Goal: Task Accomplishment & Management: Manage account settings

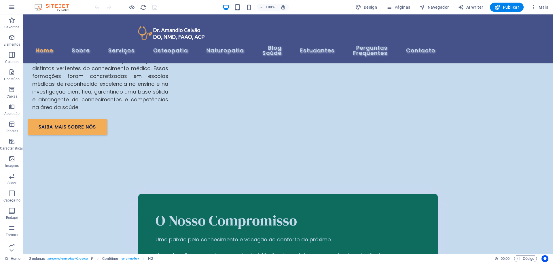
scroll to position [1532, 0]
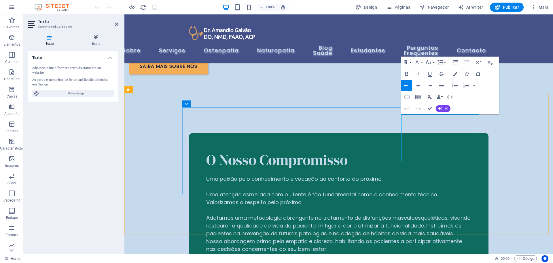
drag, startPoint x: 479, startPoint y: 157, endPoint x: 449, endPoint y: 153, distance: 30.9
drag, startPoint x: 478, startPoint y: 157, endPoint x: 402, endPoint y: 117, distance: 85.6
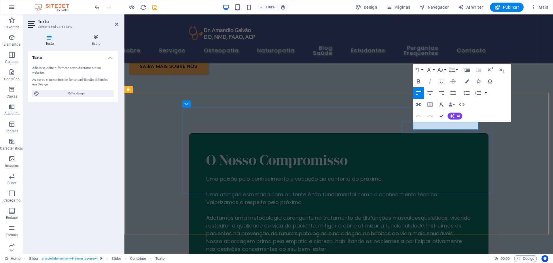
drag, startPoint x: 475, startPoint y: 126, endPoint x: 414, endPoint y: 126, distance: 61.1
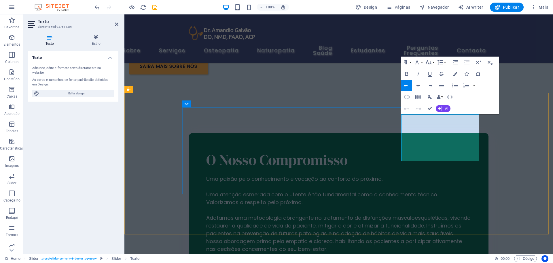
drag, startPoint x: 478, startPoint y: 157, endPoint x: 404, endPoint y: 118, distance: 83.1
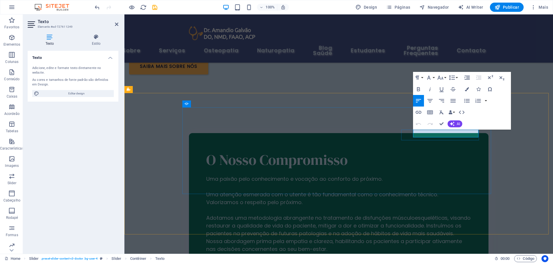
drag, startPoint x: 478, startPoint y: 134, endPoint x: 417, endPoint y: 134, distance: 61.1
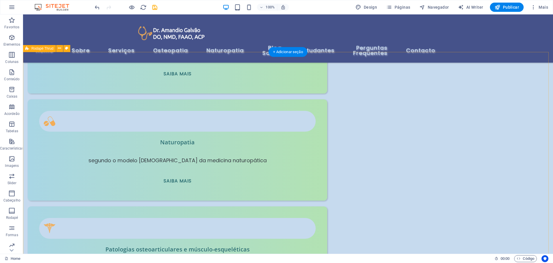
scroll to position [2048, 0]
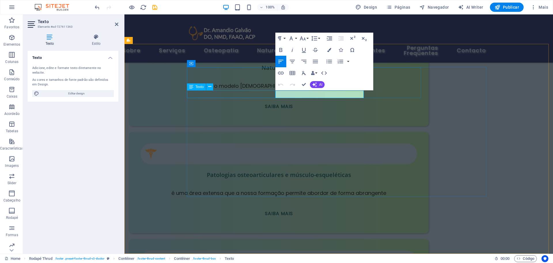
drag, startPoint x: 361, startPoint y: 95, endPoint x: 274, endPoint y: 95, distance: 87.0
click at [329, 50] on icon "button" at bounding box center [329, 50] width 4 height 4
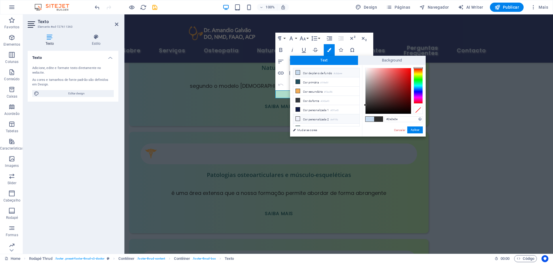
scroll to position [22, 0]
click at [314, 94] on li "Cor personalizada 2 #eff1fb" at bounding box center [326, 96] width 66 height 9
type input "#eff1fb"
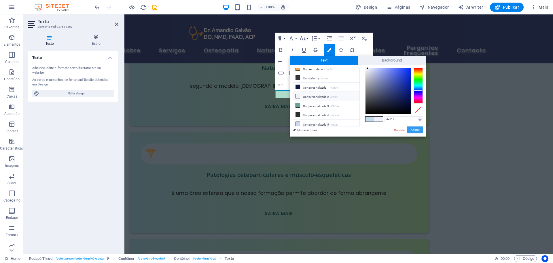
drag, startPoint x: 415, startPoint y: 129, endPoint x: 292, endPoint y: 114, distance: 123.9
click at [415, 129] on button "Aplicar" at bounding box center [415, 129] width 16 height 7
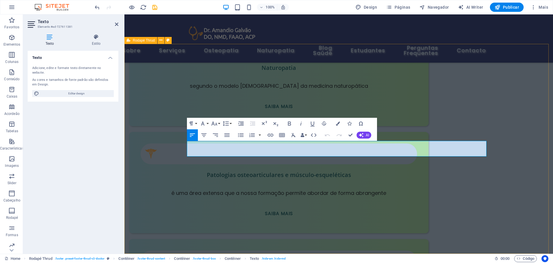
drag, startPoint x: 303, startPoint y: 152, endPoint x: 179, endPoint y: 144, distance: 124.2
click at [338, 124] on icon "button" at bounding box center [338, 123] width 4 height 4
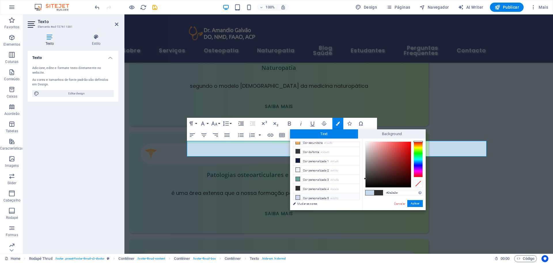
click at [297, 195] on icon at bounding box center [298, 197] width 4 height 4
type input "#cfd7f3"
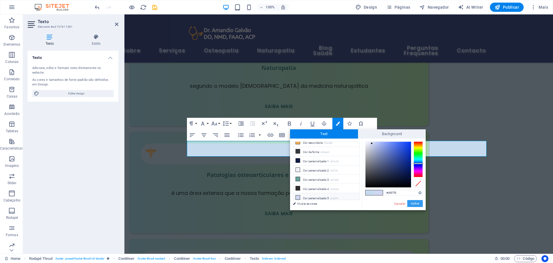
click at [412, 203] on button "Aplicar" at bounding box center [415, 203] width 16 height 7
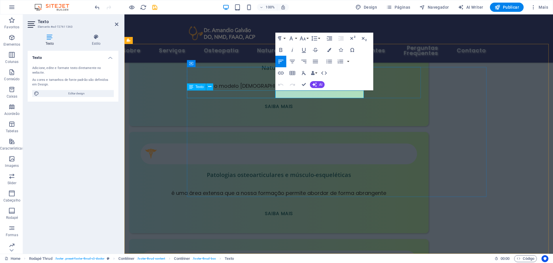
drag, startPoint x: 361, startPoint y: 93, endPoint x: 275, endPoint y: 94, distance: 85.6
click at [330, 50] on icon "button" at bounding box center [329, 50] width 4 height 4
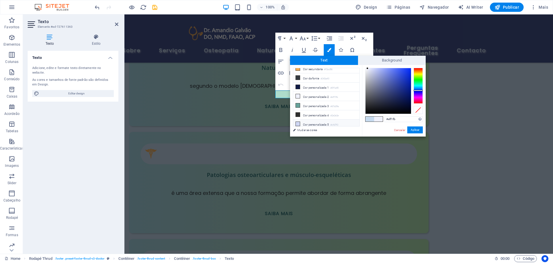
click at [316, 121] on li "Cor personalizada 5 #cfd7f3" at bounding box center [326, 123] width 66 height 9
type input "#cfd7f3"
click at [418, 128] on button "Aplicar" at bounding box center [415, 129] width 16 height 7
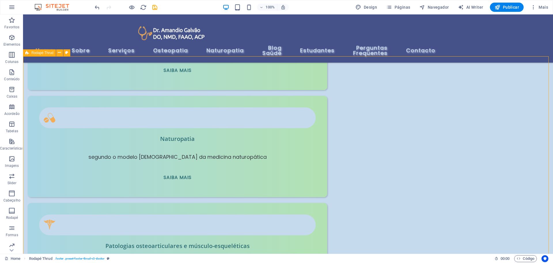
scroll to position [2019, 0]
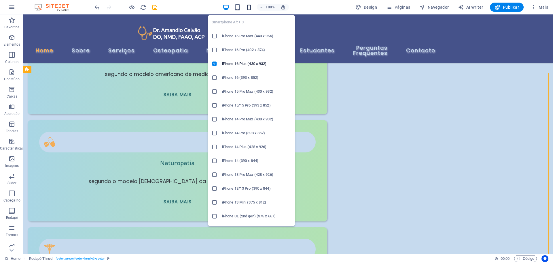
click at [250, 7] on icon "button" at bounding box center [249, 7] width 7 height 7
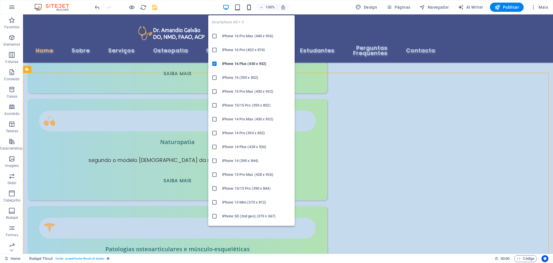
scroll to position [3151, 0]
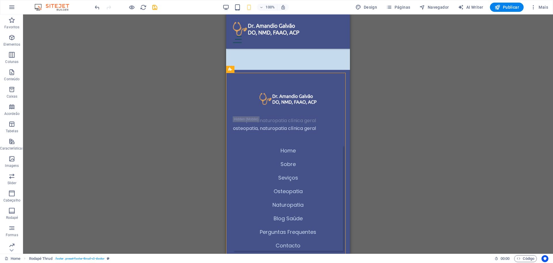
click at [529, 122] on div "H2 2 colunas Contêiner Banner Contêiner Banner Slider Slider Espaçador Texto Te…" at bounding box center [288, 133] width 530 height 239
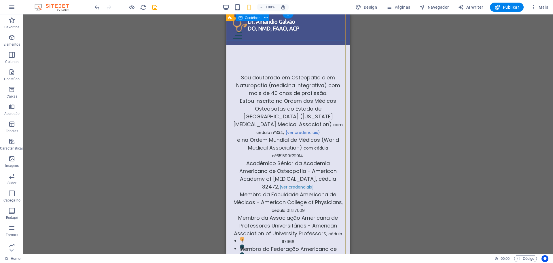
scroll to position [0, 0]
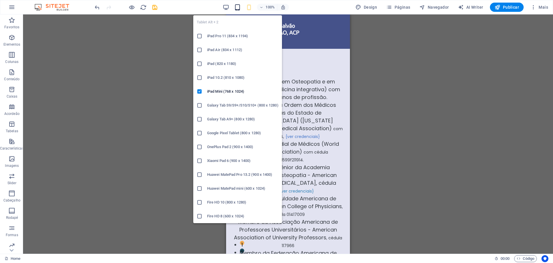
click at [239, 5] on icon "button" at bounding box center [237, 7] width 7 height 7
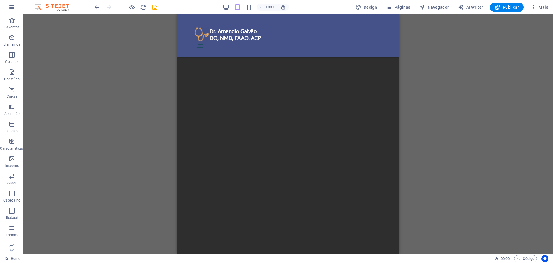
scroll to position [2602, 0]
drag, startPoint x: 396, startPoint y: 30, endPoint x: 578, endPoint y: 249, distance: 285.1
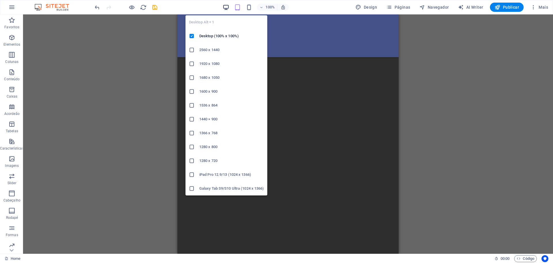
click at [228, 7] on icon "button" at bounding box center [226, 7] width 7 height 7
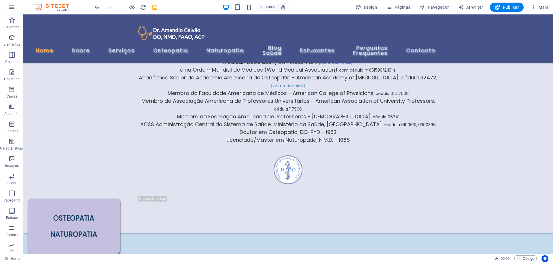
scroll to position [0, 0]
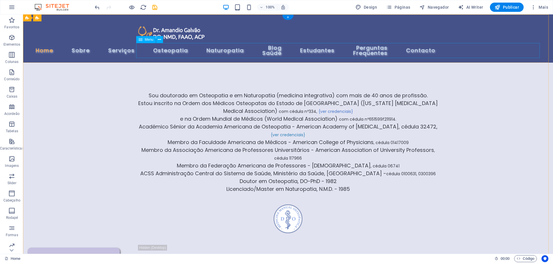
click at [183, 52] on nav "Home Sobre Serviços Osteopatia Naturopatia Blog Saúde Estudantes Perguntas Freq…" at bounding box center [288, 50] width 300 height 15
select select
select select "1"
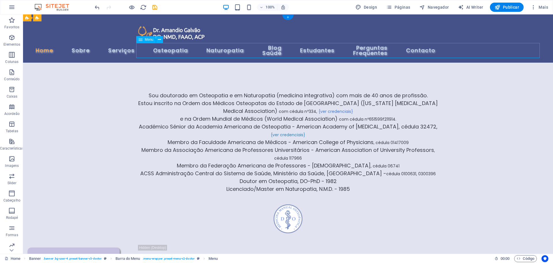
select select
select select "2"
select select
select select "3"
select select
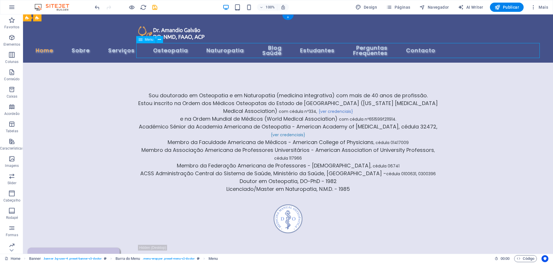
select select "4"
select select
select select "11"
select select
select select "12"
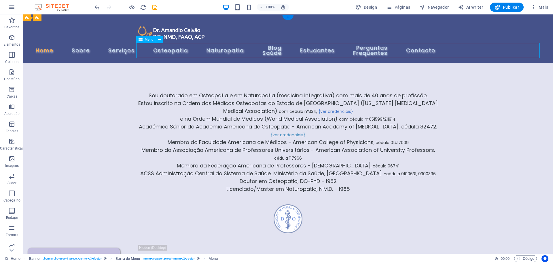
select select
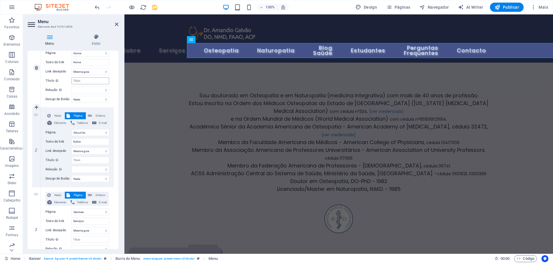
scroll to position [86, 0]
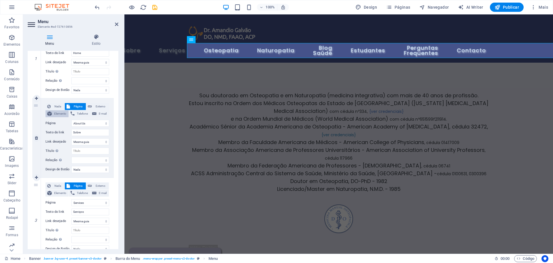
click at [58, 114] on span "Elemento" at bounding box center [60, 113] width 13 height 7
select select
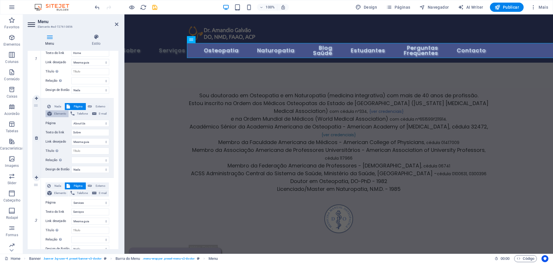
select select
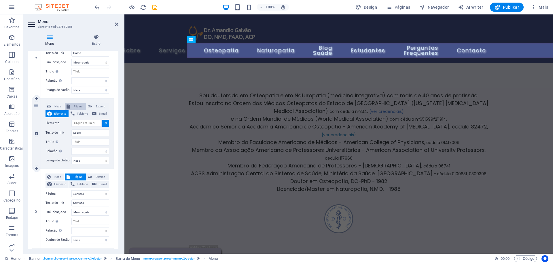
click at [79, 105] on span "Página" at bounding box center [78, 106] width 12 height 7
select select
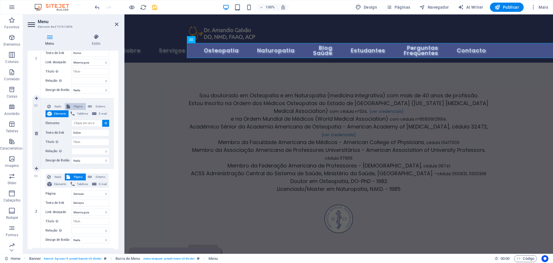
select select
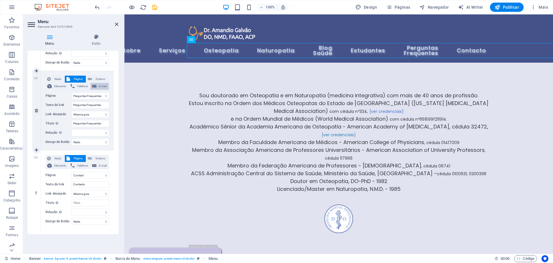
scroll to position [590, 0]
click at [100, 33] on div "Menu Estilo Menu Automático Cliente Crie itens de menu personalizados para este…" at bounding box center [73, 141] width 100 height 224
click at [96, 39] on icon at bounding box center [96, 37] width 44 height 6
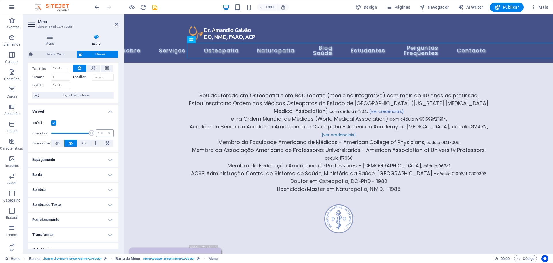
scroll to position [57, 0]
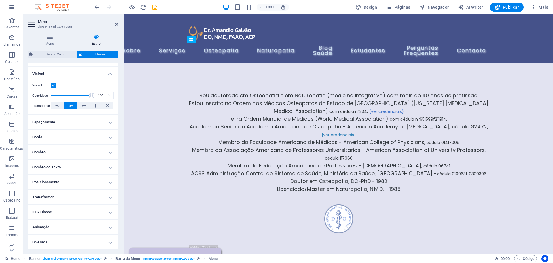
click at [90, 167] on h4 "Sombra do Texto" at bounding box center [73, 167] width 91 height 14
click at [74, 178] on span "Nada" at bounding box center [72, 178] width 7 height 7
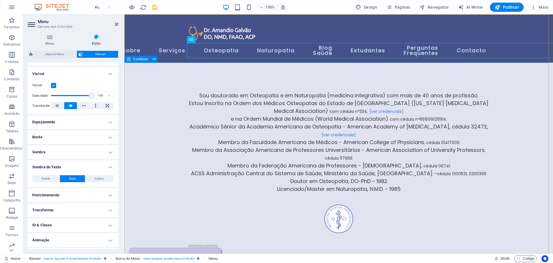
click at [147, 145] on div "Sou doutorado em Osteopatia e em Naturopatia (medicina integrativa) com mais de…" at bounding box center [338, 172] width 429 height 219
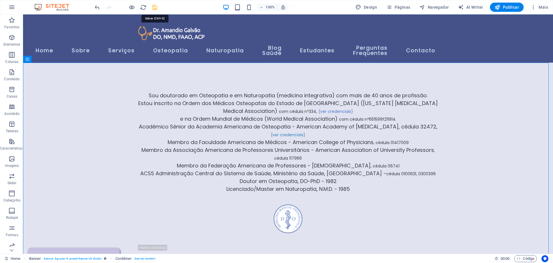
click at [155, 6] on icon "save" at bounding box center [155, 7] width 7 height 7
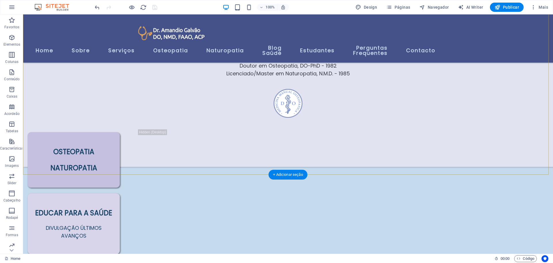
scroll to position [144, 0]
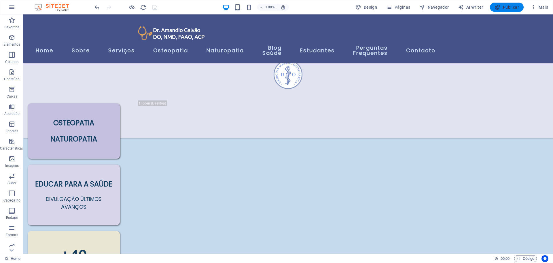
click at [509, 8] on span "Publicar" at bounding box center [507, 7] width 24 height 6
